Goal: Go to known website: Access a specific website the user already knows

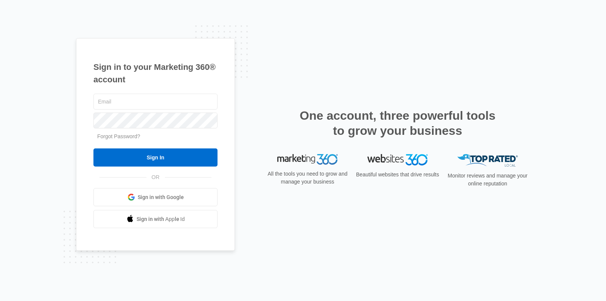
type input "[PERSON_NAME][EMAIL_ADDRESS][PERSON_NAME][DOMAIN_NAME]"
click at [179, 193] on link "Sign in with Google" at bounding box center [155, 197] width 124 height 18
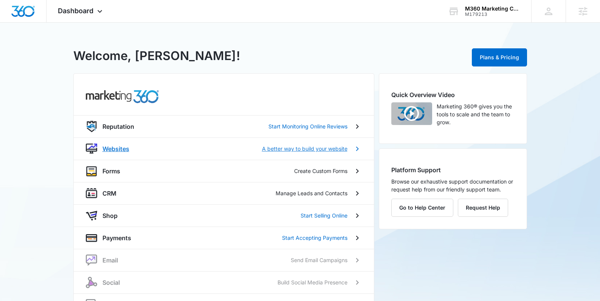
click at [115, 145] on p "Websites" at bounding box center [115, 148] width 27 height 9
